Goal: Task Accomplishment & Management: Use online tool/utility

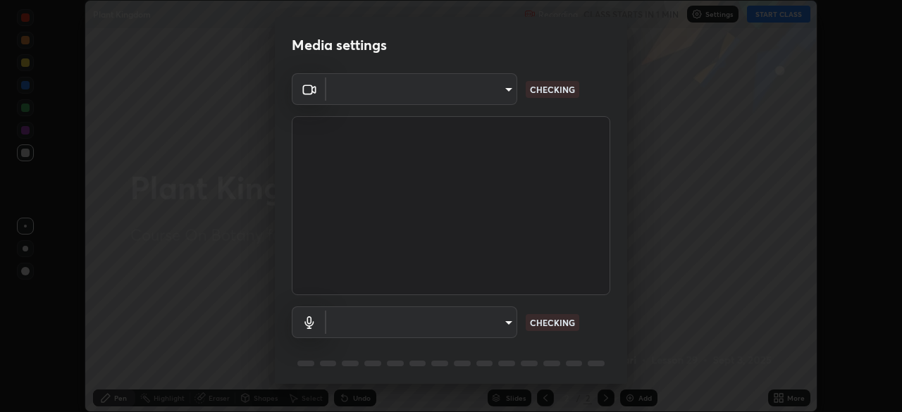
scroll to position [50, 0]
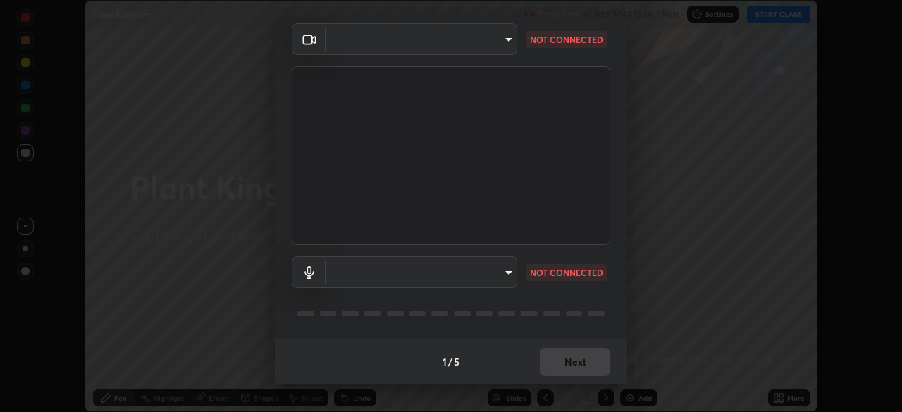
type input "f998bc4046c61b158ae604da705546672abda0c1808058386527230685057052"
type input "communications"
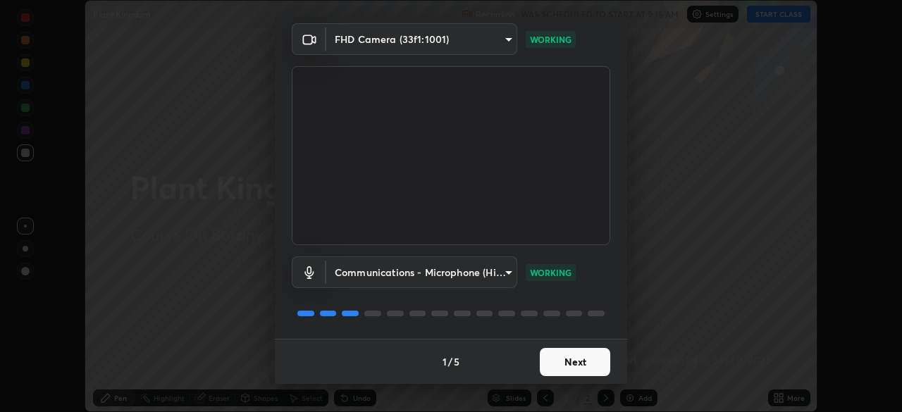
click at [557, 371] on button "Next" at bounding box center [575, 362] width 70 height 28
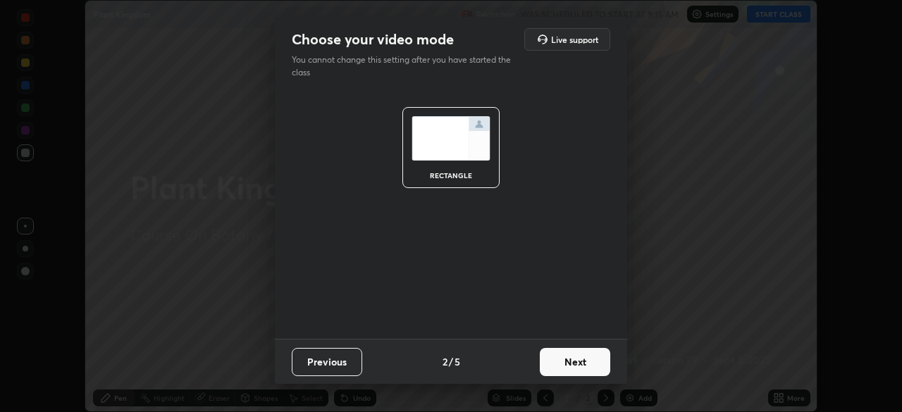
scroll to position [0, 0]
click at [565, 372] on button "Next" at bounding box center [575, 362] width 70 height 28
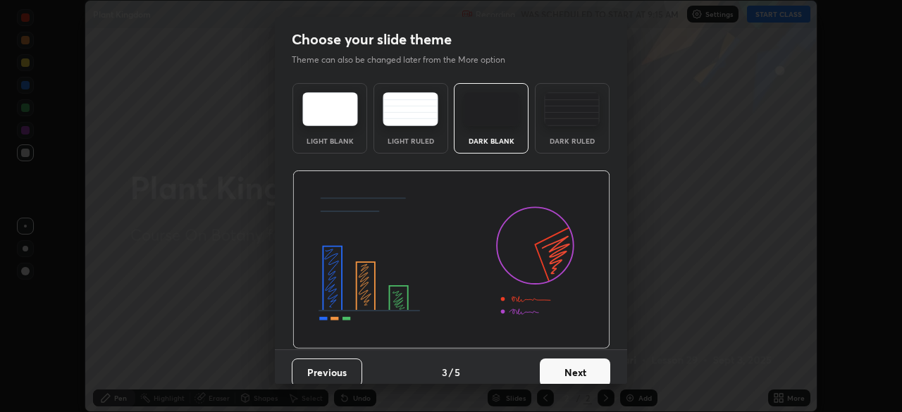
click at [577, 372] on button "Next" at bounding box center [575, 373] width 70 height 28
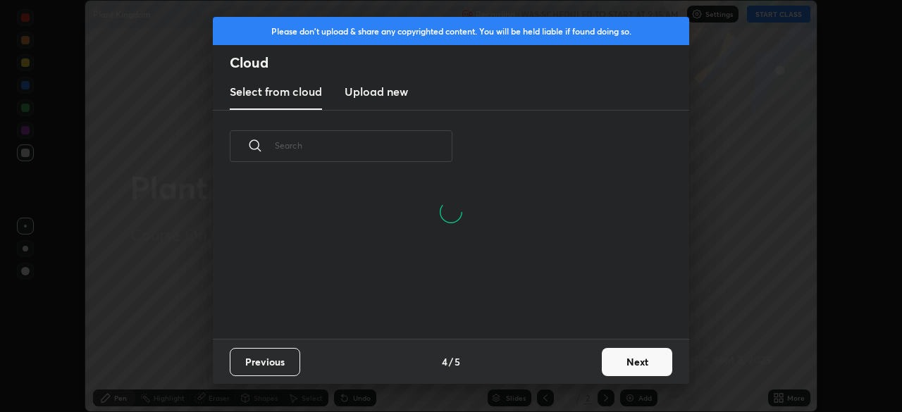
click at [619, 363] on button "Next" at bounding box center [637, 362] width 70 height 28
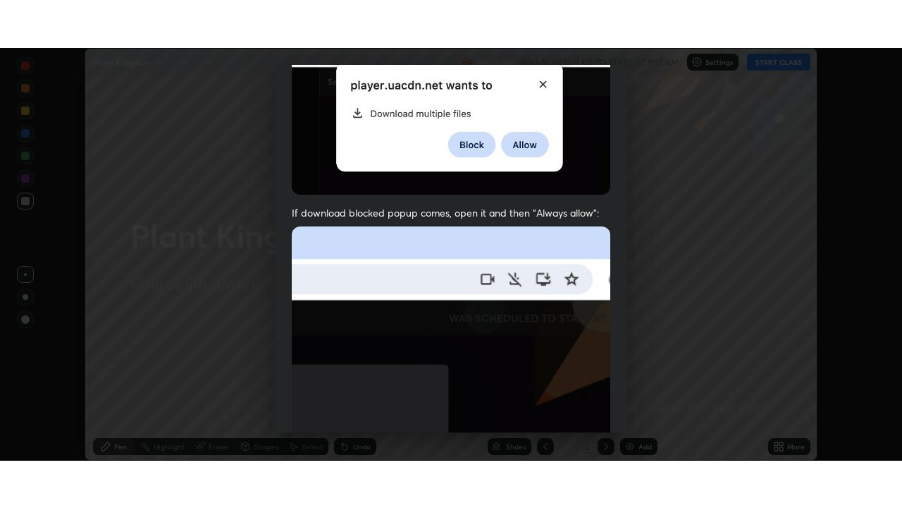
scroll to position [338, 0]
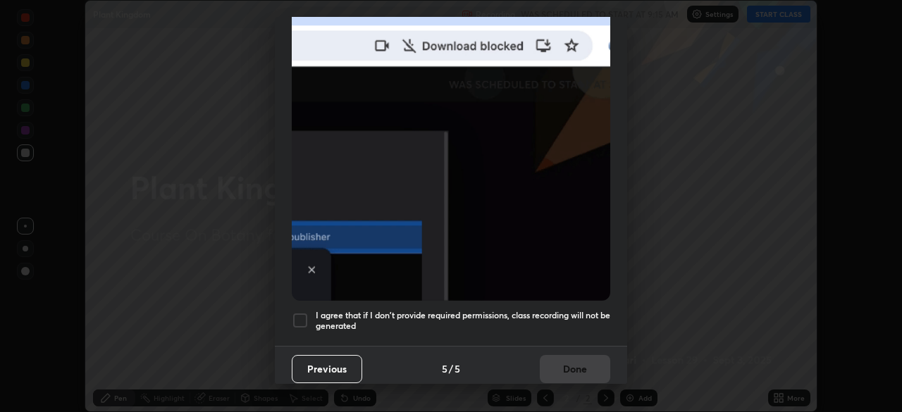
click at [298, 319] on div at bounding box center [300, 320] width 17 height 17
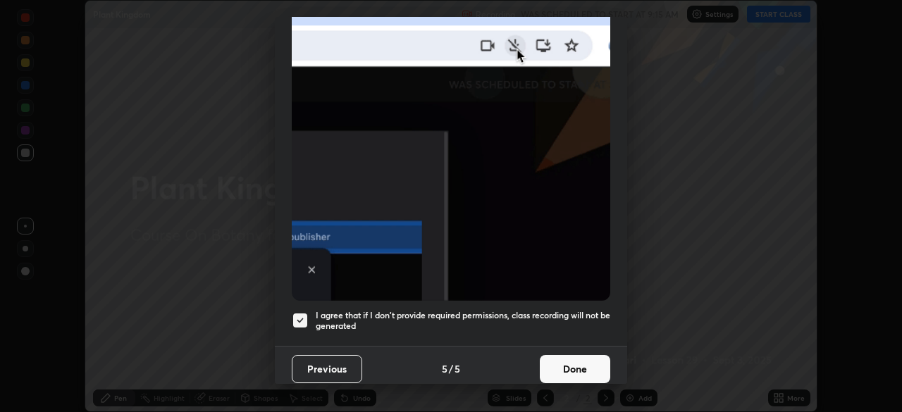
click at [557, 362] on button "Done" at bounding box center [575, 369] width 70 height 28
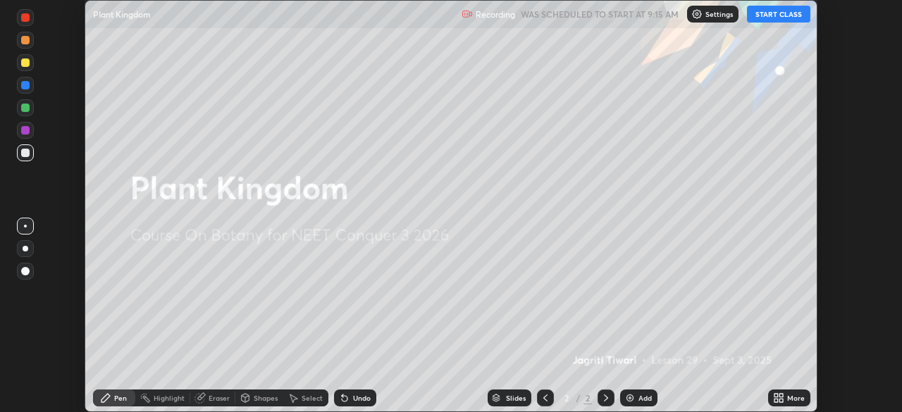
click at [778, 15] on button "START CLASS" at bounding box center [778, 14] width 63 height 17
click at [787, 400] on div "More" at bounding box center [796, 398] width 18 height 7
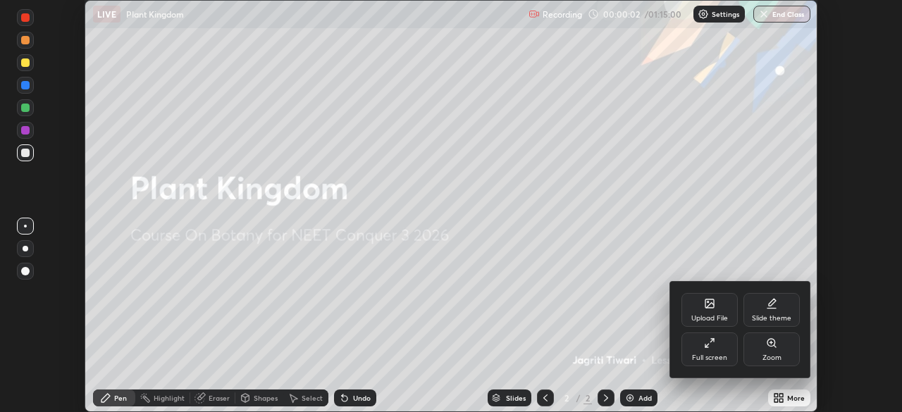
click at [728, 357] on div "Full screen" at bounding box center [710, 350] width 56 height 34
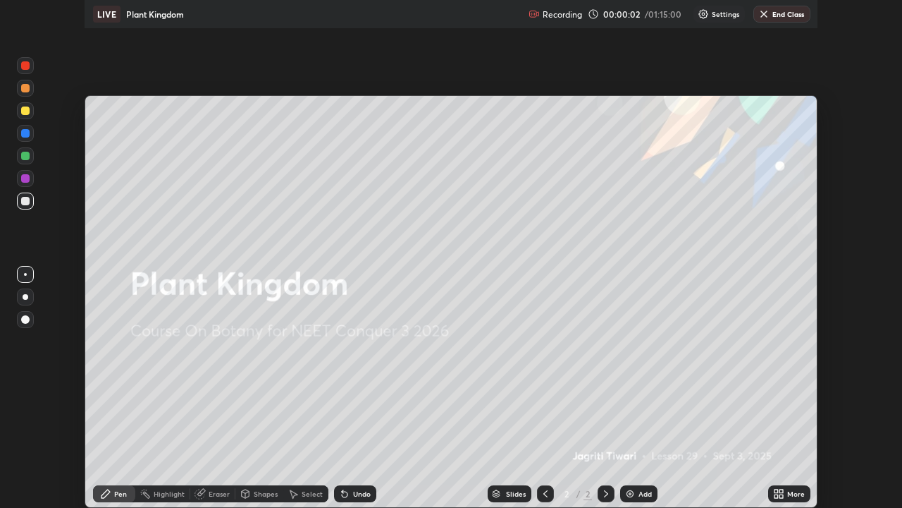
scroll to position [508, 902]
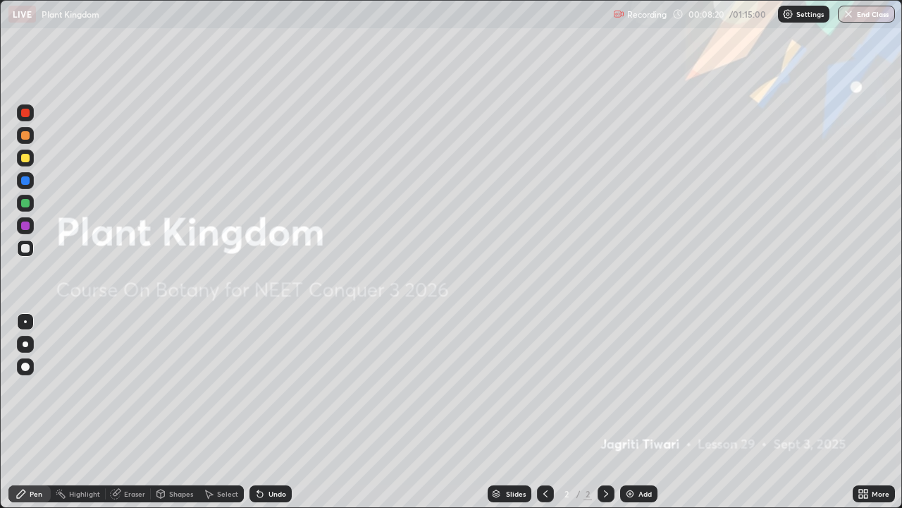
click at [643, 412] on div "Add" at bounding box center [645, 493] width 13 height 7
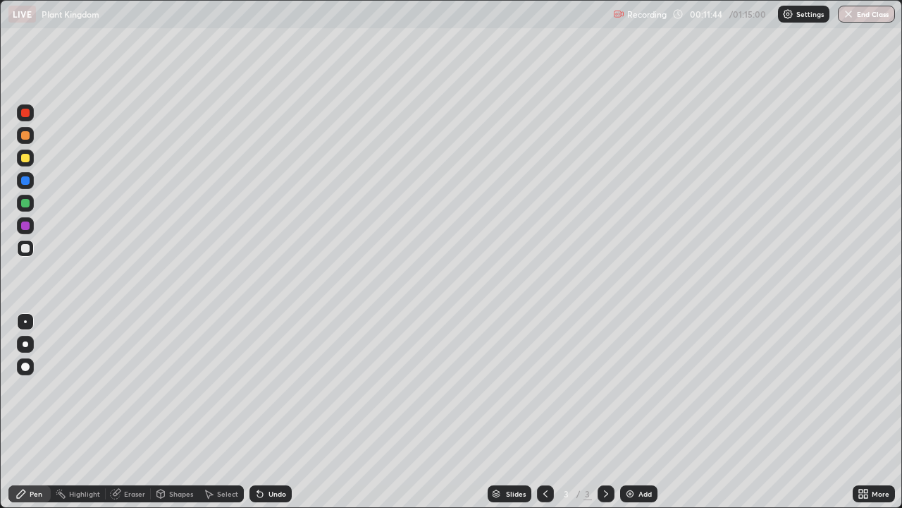
click at [29, 157] on div at bounding box center [25, 158] width 8 height 8
click at [29, 247] on div at bounding box center [25, 248] width 8 height 8
click at [27, 248] on div at bounding box center [25, 248] width 8 height 8
click at [258, 412] on div "Undo" at bounding box center [271, 493] width 42 height 17
click at [632, 412] on img at bounding box center [630, 493] width 11 height 11
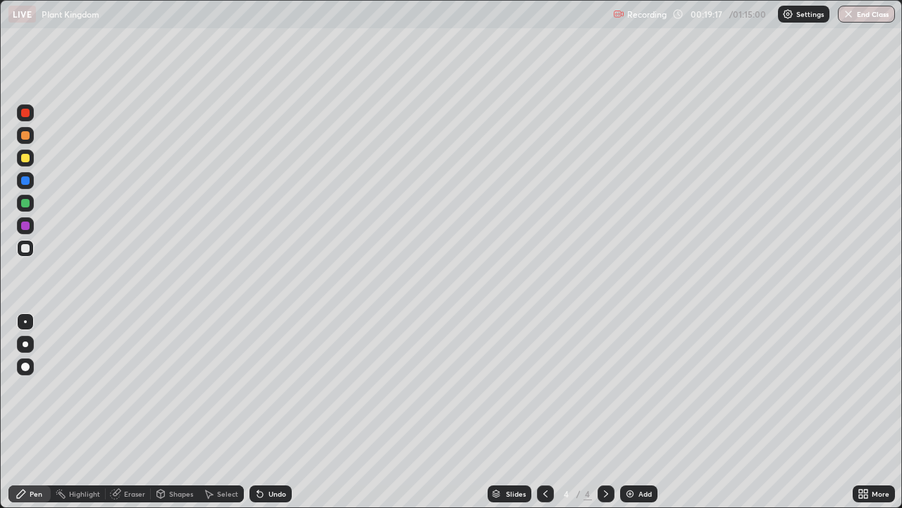
click at [27, 157] on div at bounding box center [25, 158] width 8 height 8
click at [269, 412] on div "Undo" at bounding box center [278, 493] width 18 height 7
click at [25, 203] on div at bounding box center [25, 203] width 8 height 8
click at [275, 412] on div "Undo" at bounding box center [271, 493] width 42 height 17
click at [25, 250] on div at bounding box center [25, 248] width 8 height 8
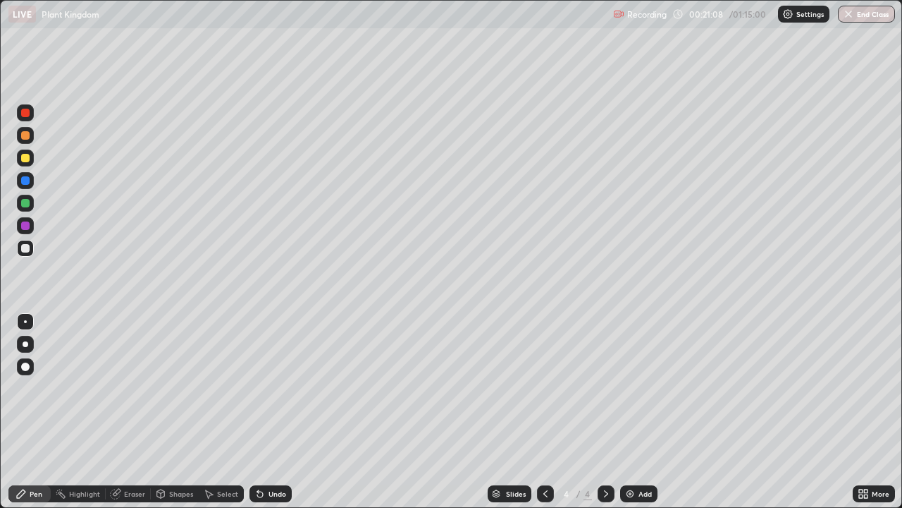
click at [276, 412] on div "Undo" at bounding box center [278, 493] width 18 height 7
click at [286, 412] on div "Undo" at bounding box center [271, 493] width 42 height 17
click at [288, 412] on div "Undo" at bounding box center [271, 493] width 42 height 17
click at [276, 412] on div "Undo" at bounding box center [278, 493] width 18 height 7
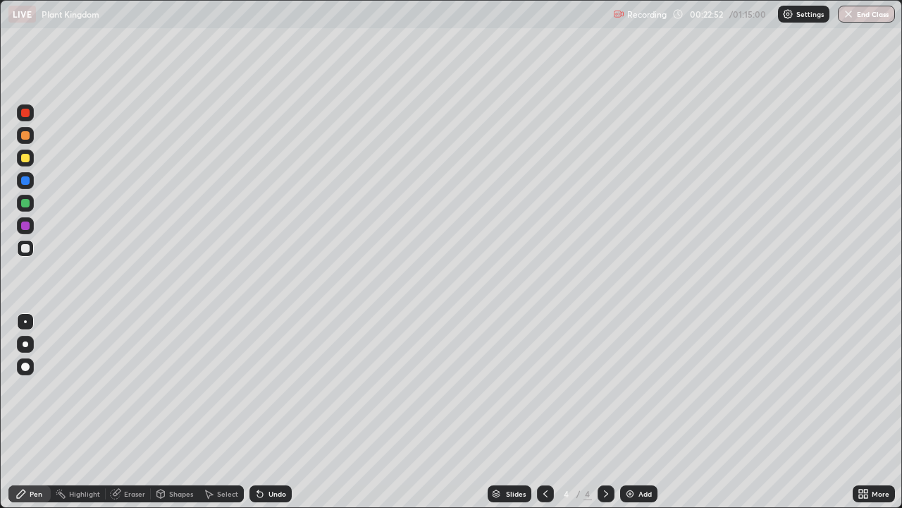
click at [635, 412] on div "Add" at bounding box center [638, 493] width 37 height 17
click at [23, 136] on div at bounding box center [25, 135] width 8 height 8
click at [259, 412] on icon at bounding box center [260, 494] width 6 height 6
click at [275, 412] on div "Undo" at bounding box center [271, 493] width 42 height 17
click at [23, 247] on div at bounding box center [25, 248] width 8 height 8
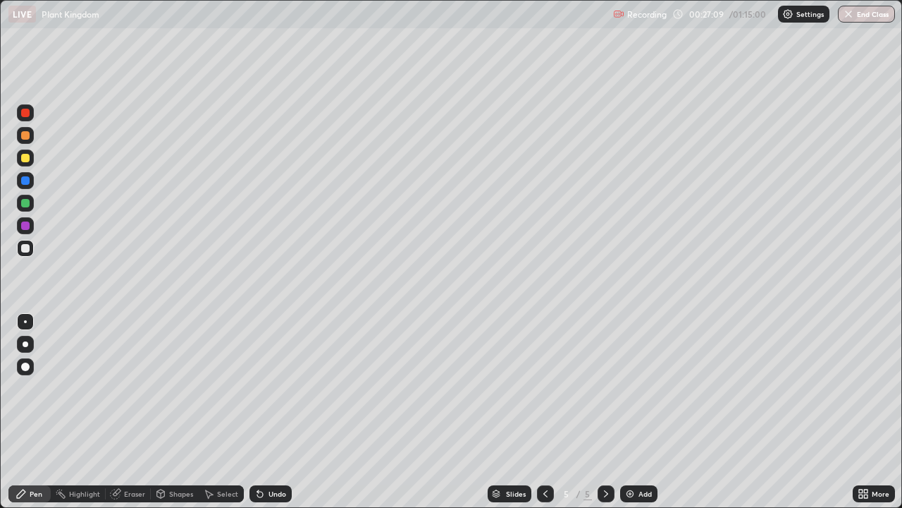
click at [23, 161] on div at bounding box center [25, 158] width 8 height 8
click at [25, 133] on div at bounding box center [25, 135] width 8 height 8
click at [635, 412] on div "Add" at bounding box center [638, 493] width 37 height 17
click at [27, 159] on div at bounding box center [25, 158] width 8 height 8
click at [275, 412] on div "Undo" at bounding box center [278, 493] width 18 height 7
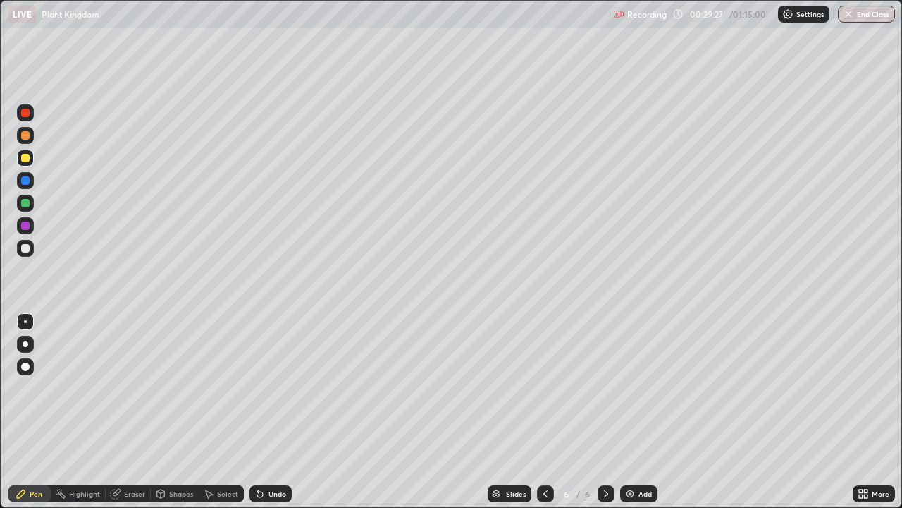
click at [28, 245] on div at bounding box center [25, 248] width 8 height 8
click at [269, 412] on div "Undo" at bounding box center [278, 493] width 18 height 7
click at [637, 412] on div "Add" at bounding box center [638, 493] width 37 height 17
click at [264, 412] on icon at bounding box center [259, 493] width 11 height 11
click at [269, 412] on div "Undo" at bounding box center [271, 493] width 42 height 17
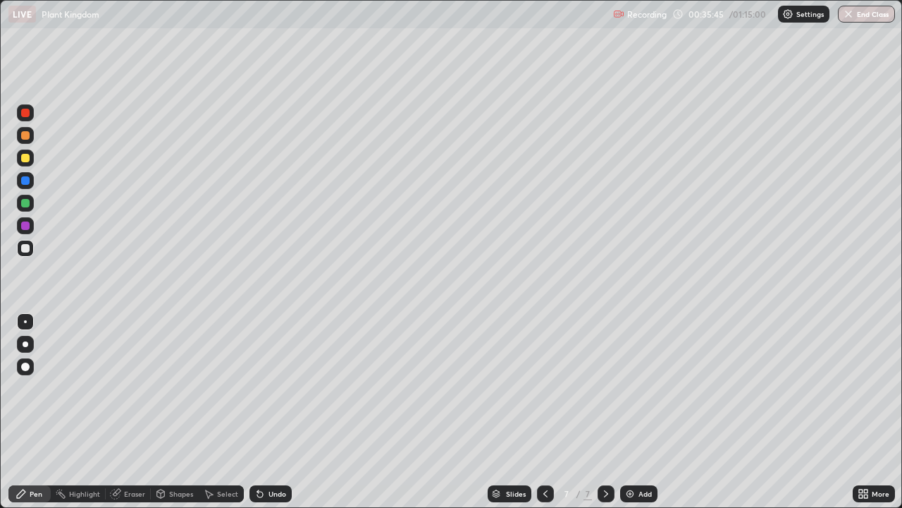
click at [25, 159] on div at bounding box center [25, 158] width 8 height 8
click at [263, 412] on div "Undo" at bounding box center [271, 493] width 42 height 17
click at [269, 412] on div "Undo" at bounding box center [278, 493] width 18 height 7
click at [649, 412] on div "Add" at bounding box center [645, 493] width 13 height 7
click at [29, 247] on div at bounding box center [25, 248] width 8 height 8
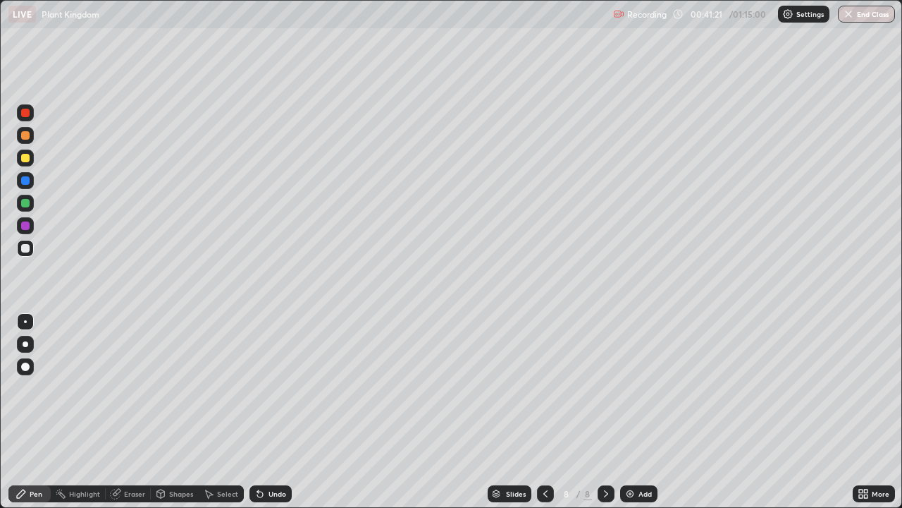
click at [636, 412] on div "Add" at bounding box center [638, 493] width 37 height 17
click at [26, 158] on div at bounding box center [25, 158] width 8 height 8
click at [648, 412] on div "Add" at bounding box center [645, 493] width 13 height 7
click at [28, 135] on div at bounding box center [25, 135] width 8 height 8
click at [27, 247] on div at bounding box center [25, 248] width 8 height 8
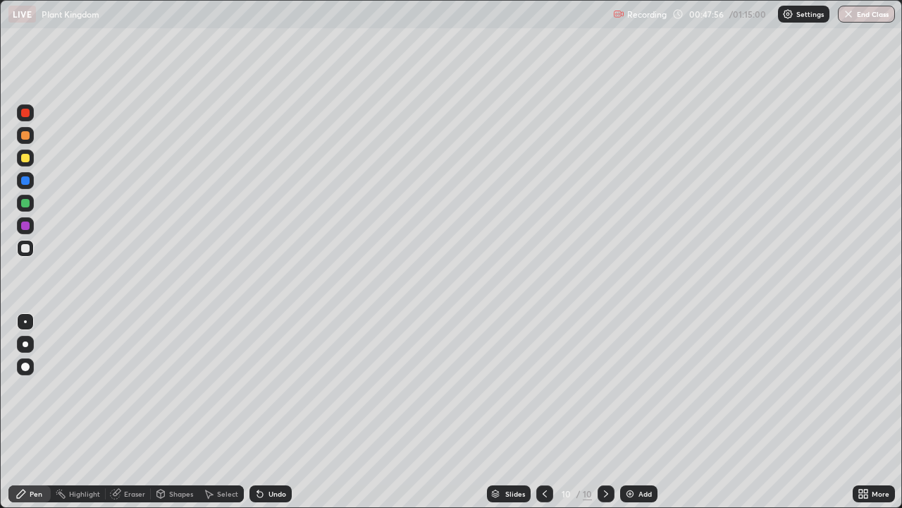
click at [27, 137] on div at bounding box center [25, 135] width 8 height 8
click at [23, 161] on div at bounding box center [25, 157] width 17 height 17
click at [644, 412] on div "Add" at bounding box center [645, 493] width 13 height 7
click at [18, 202] on div at bounding box center [25, 203] width 17 height 17
click at [270, 412] on div "Undo" at bounding box center [278, 493] width 18 height 7
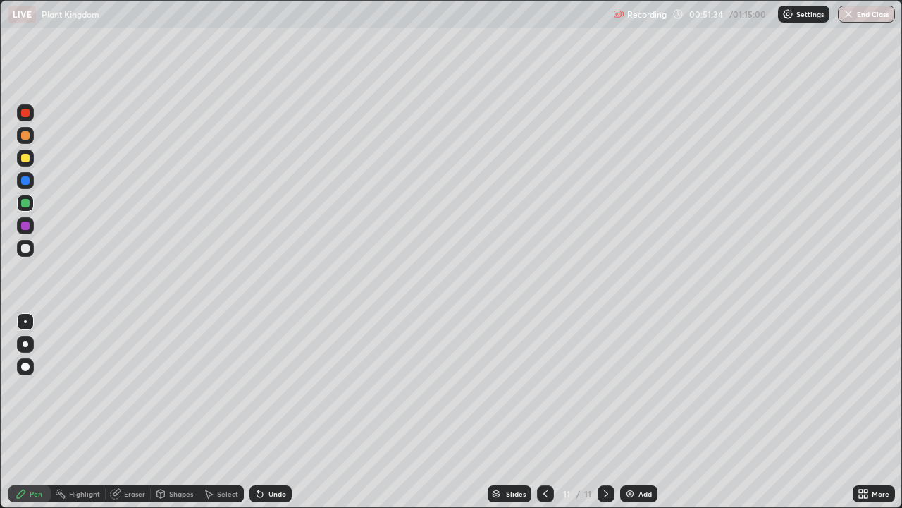
click at [264, 412] on div "Undo" at bounding box center [271, 493] width 42 height 17
click at [280, 412] on div "Undo" at bounding box center [278, 493] width 18 height 7
click at [279, 412] on div "Undo" at bounding box center [271, 493] width 42 height 17
click at [25, 248] on div at bounding box center [25, 248] width 8 height 8
click at [644, 412] on div "Add" at bounding box center [645, 493] width 13 height 7
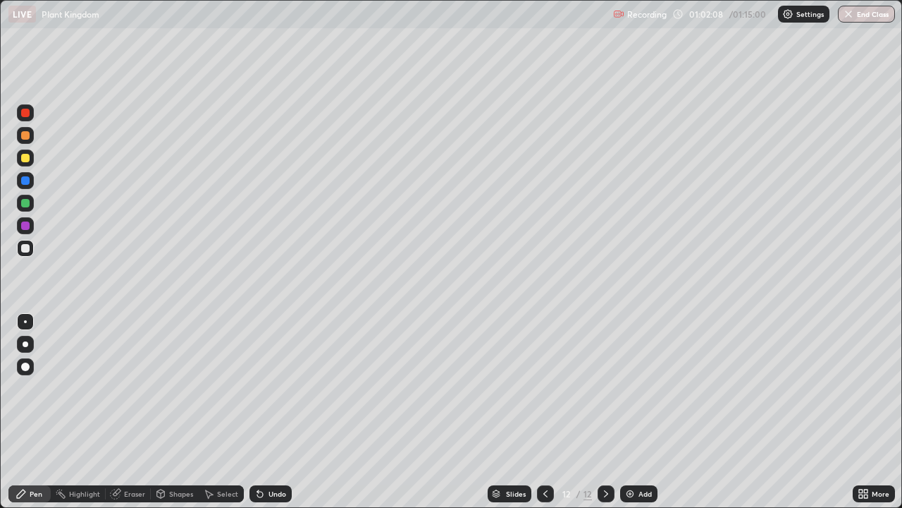
click at [633, 412] on img at bounding box center [630, 493] width 11 height 11
click at [26, 158] on div at bounding box center [25, 158] width 8 height 8
click at [278, 412] on div "Undo" at bounding box center [278, 493] width 18 height 7
click at [25, 202] on div at bounding box center [25, 203] width 8 height 8
click at [29, 154] on div at bounding box center [25, 157] width 17 height 17
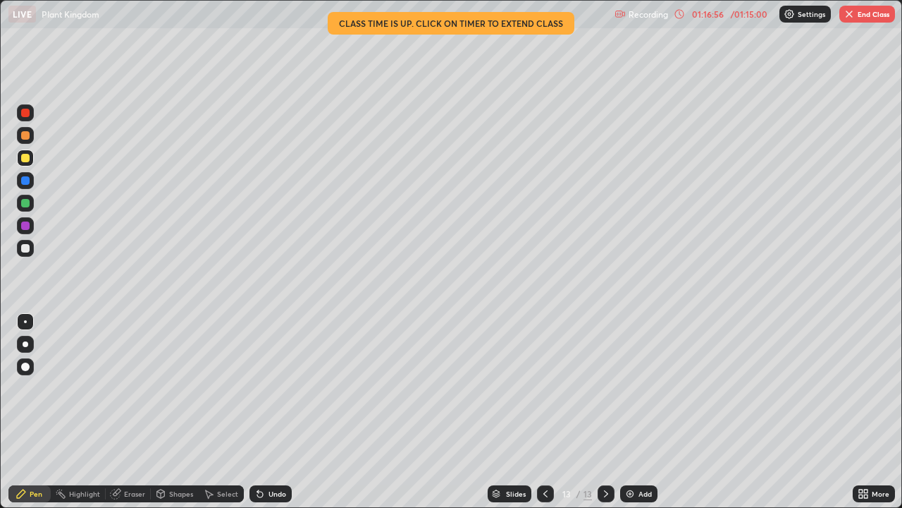
click at [864, 10] on button "End Class" at bounding box center [868, 14] width 56 height 17
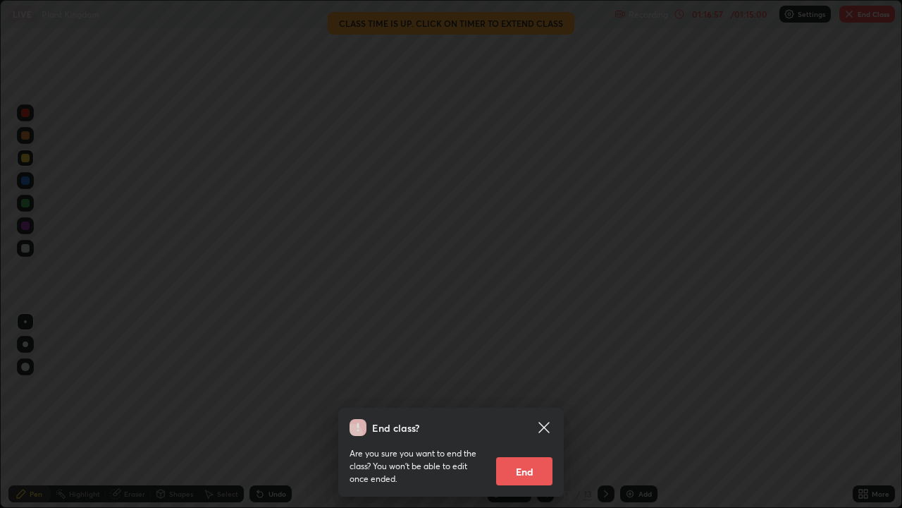
click at [527, 412] on button "End" at bounding box center [524, 471] width 56 height 28
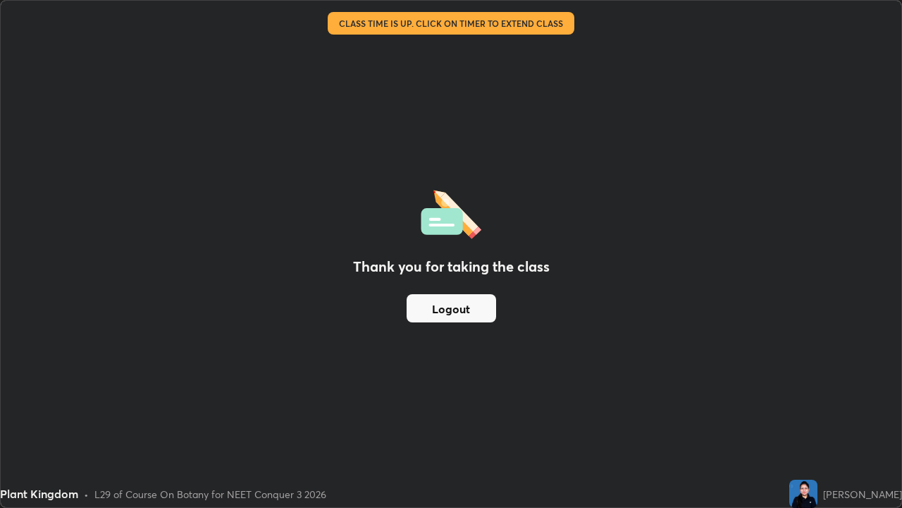
click at [465, 304] on button "Logout" at bounding box center [452, 308] width 90 height 28
click at [472, 303] on button "Logout" at bounding box center [452, 308] width 90 height 28
